Goal: Navigation & Orientation: Find specific page/section

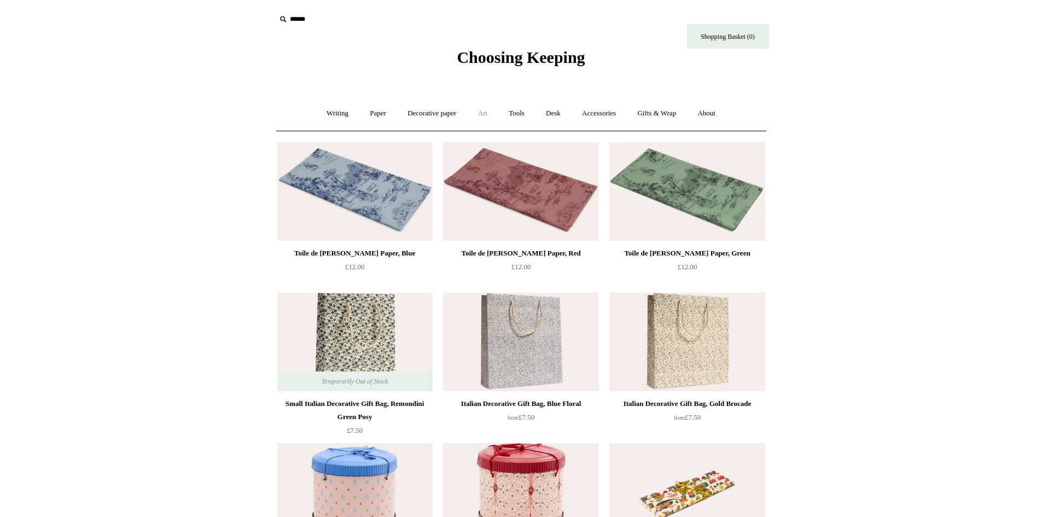
click at [490, 112] on link "Art +" at bounding box center [482, 113] width 29 height 29
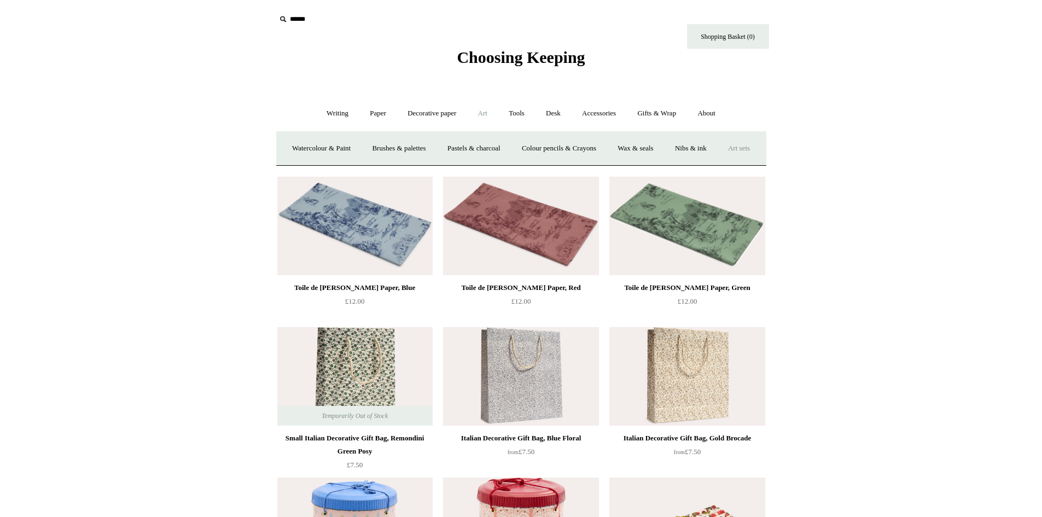
click at [718, 163] on link "Art sets" at bounding box center [739, 148] width 42 height 29
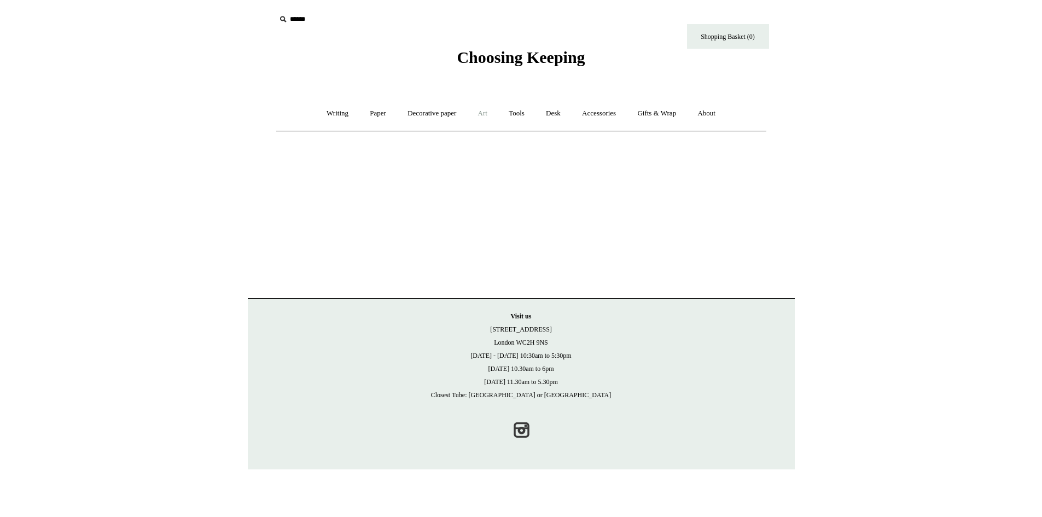
click at [490, 114] on link "Art +" at bounding box center [482, 113] width 29 height 29
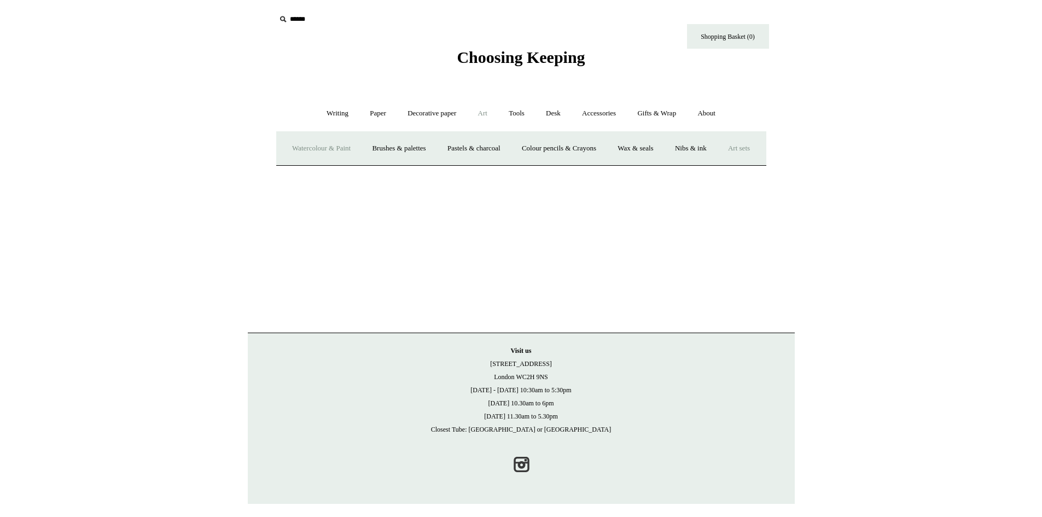
click at [360, 147] on link "Watercolour & Paint" at bounding box center [321, 148] width 78 height 29
